Goal: Information Seeking & Learning: Learn about a topic

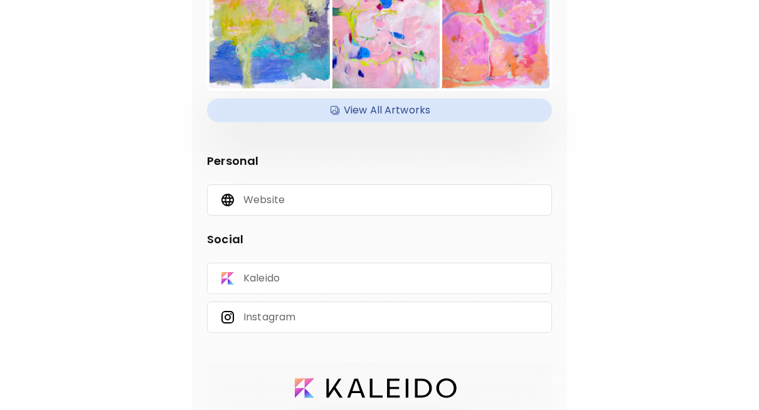
scroll to position [207, 0]
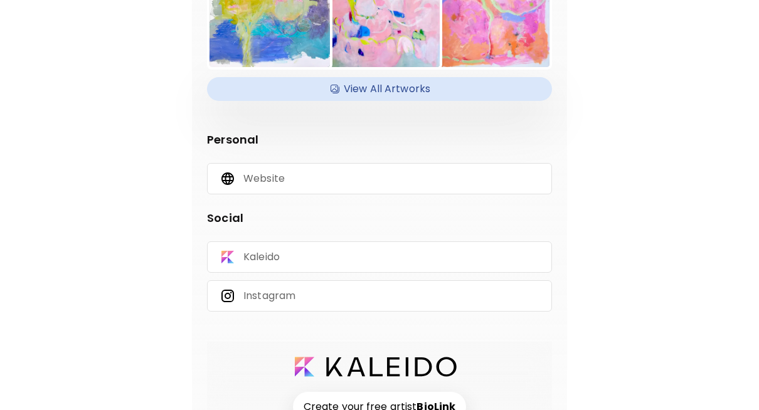
click at [422, 88] on h4 "View All Artworks" at bounding box center [380, 89] width 330 height 19
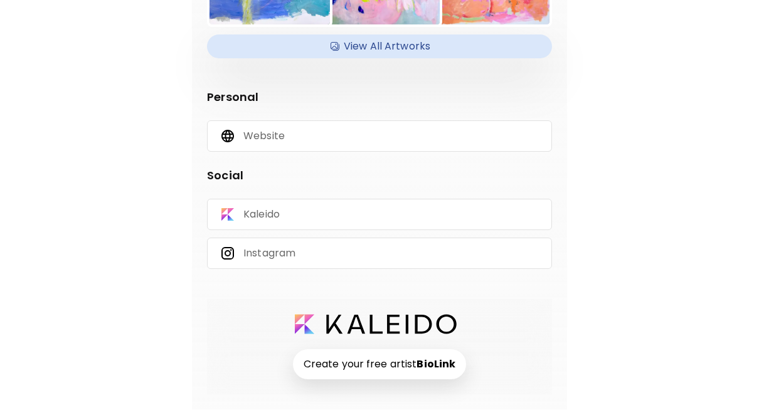
scroll to position [0, 0]
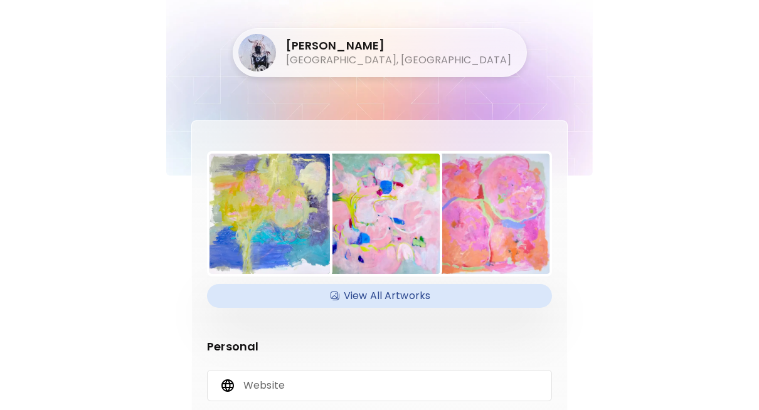
click at [276, 49] on image at bounding box center [257, 53] width 38 height 38
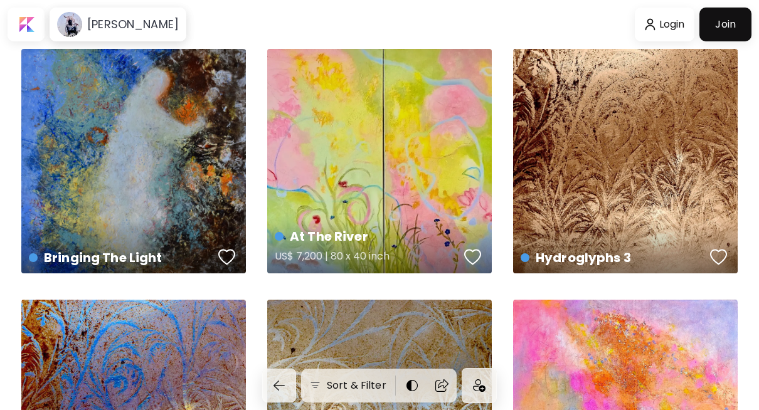
scroll to position [4, 0]
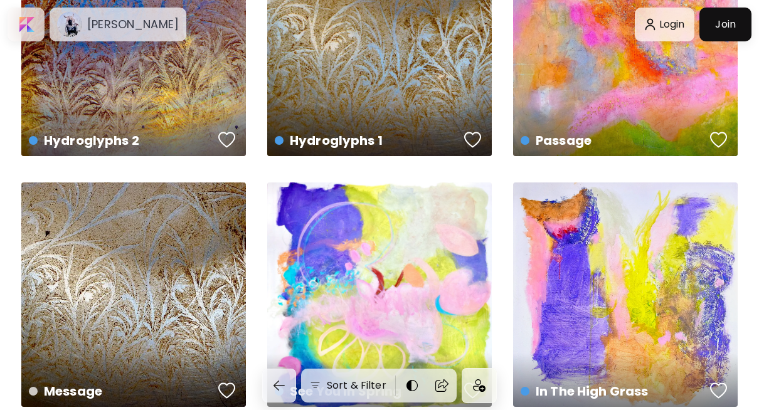
scroll to position [370, 0]
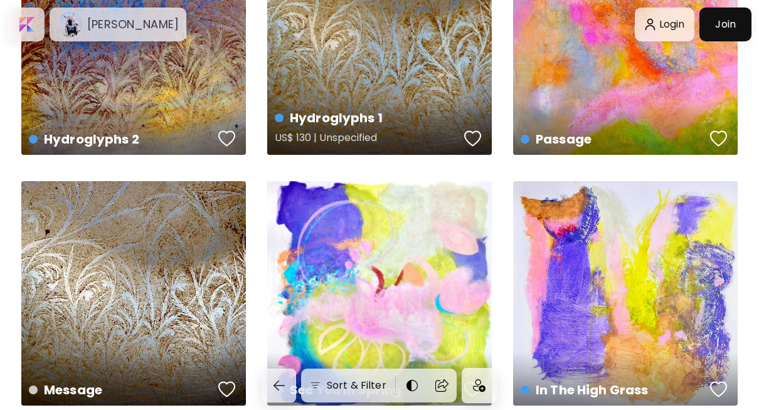
click at [389, 94] on div "Hydroglyphs 1 US$ 130 | Unspecified" at bounding box center [379, 42] width 225 height 225
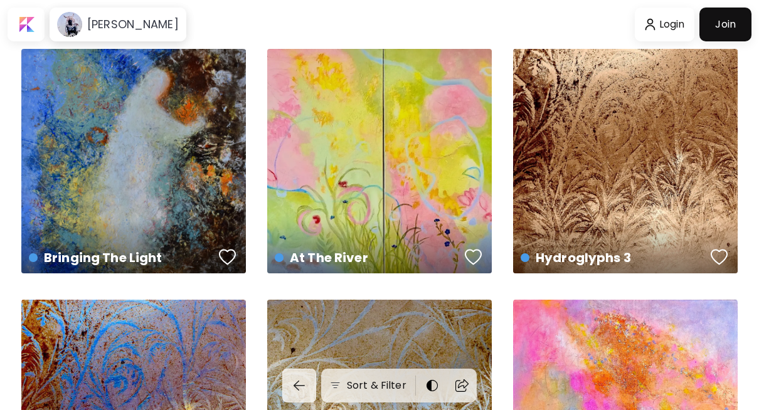
scroll to position [370, 0]
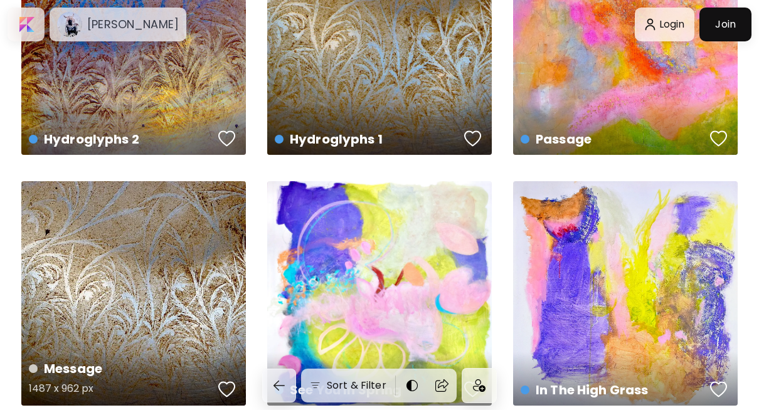
click at [170, 297] on div "Message 1487 x 962 px" at bounding box center [133, 293] width 225 height 225
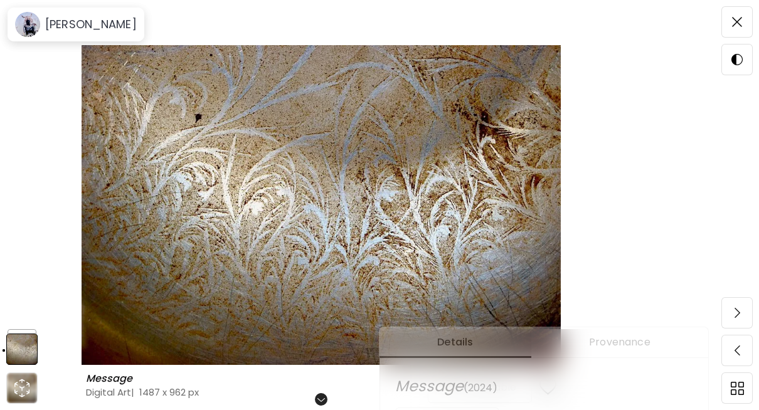
scroll to position [218, 0]
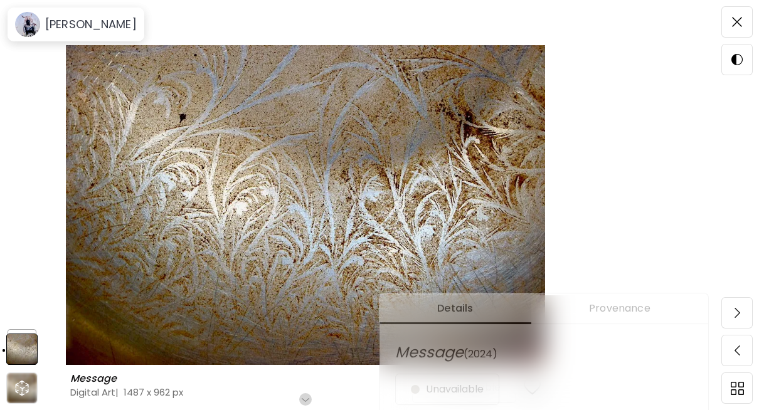
click at [626, 304] on span "Provenance" at bounding box center [620, 308] width 162 height 15
